Goal: Entertainment & Leisure: Consume media (video, audio)

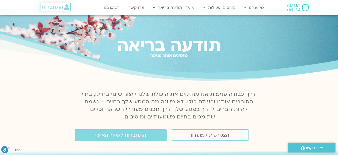
click at [51, 7] on span "התחברות" at bounding box center [52, 7] width 21 height 6
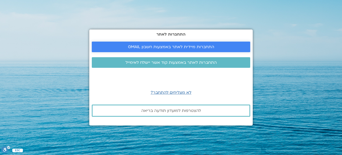
click at [153, 46] on span "התחברות מיידית לאתר באמצעות חשבון GMAIL" at bounding box center [171, 47] width 86 height 5
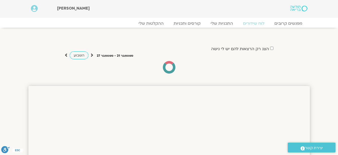
click at [134, 36] on div "הצג רק הרצאות להם יש לי גישה ספטמבר 21 - ספטמבר 27 השבוע להציג אירועים שפתוחים …" at bounding box center [169, 54] width 282 height 38
click at [92, 55] on icon at bounding box center [92, 55] width 3 height 5
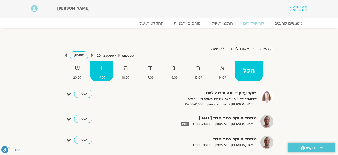
click at [101, 72] on strong "ו" at bounding box center [101, 67] width 23 height 11
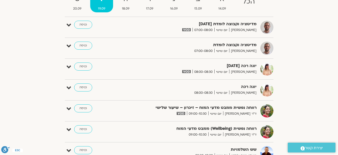
scroll to position [70, 0]
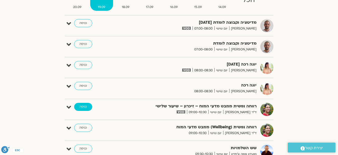
click at [83, 107] on link "כניסה" at bounding box center [83, 107] width 18 height 8
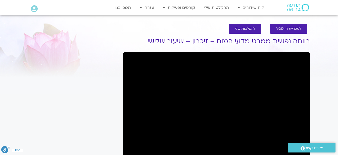
scroll to position [3, 0]
